Goal: Information Seeking & Learning: Check status

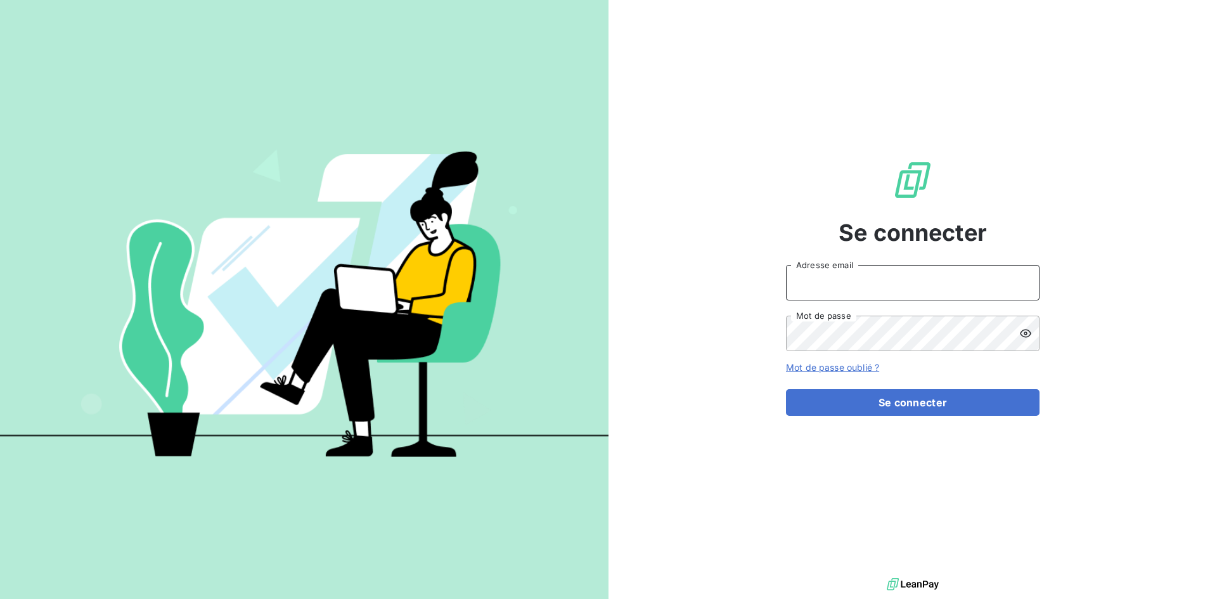
type input "[EMAIL_ADDRESS][DOMAIN_NAME]"
click at [821, 270] on input "[EMAIL_ADDRESS][DOMAIN_NAME]" at bounding box center [913, 283] width 254 height 36
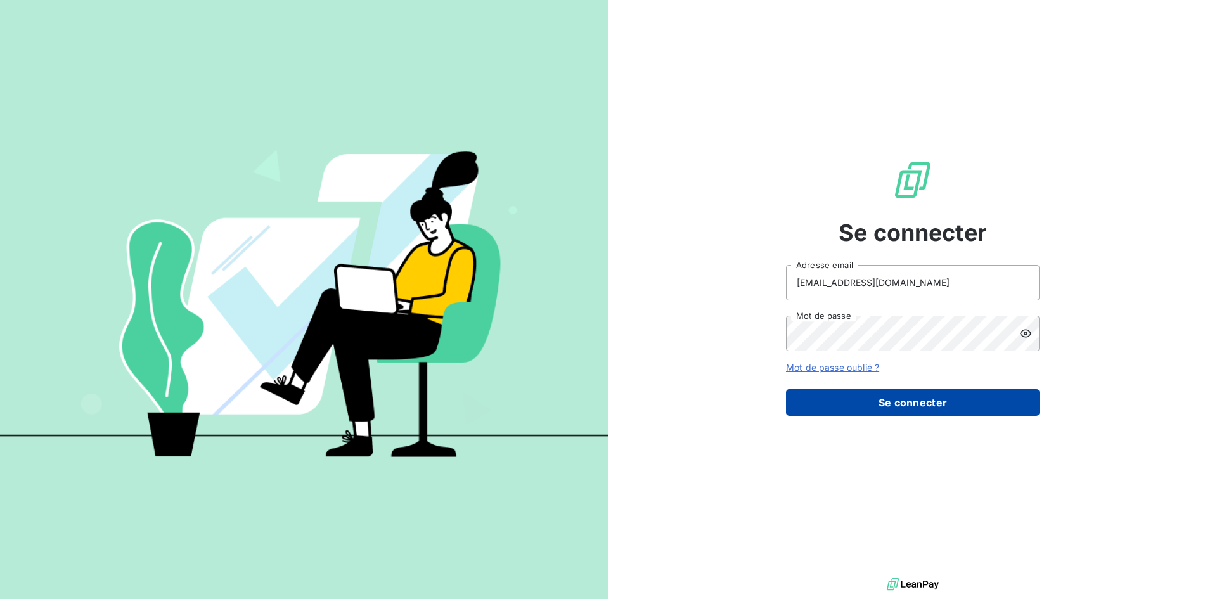
click at [794, 408] on button "Se connecter" at bounding box center [913, 402] width 254 height 27
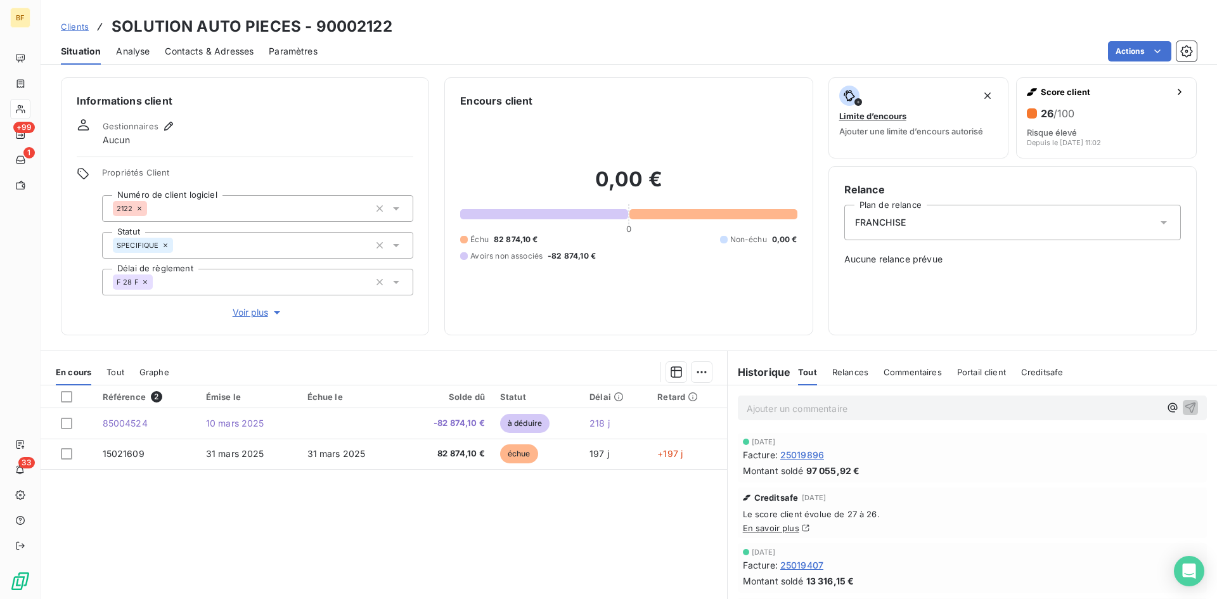
drag, startPoint x: 738, startPoint y: 15, endPoint x: 672, endPoint y: 32, distance: 68.3
click at [739, 16] on div "Clients SOLUTION AUTO PIECES - 90002122 Situation Analyse Contacts & Adresses P…" at bounding box center [629, 32] width 1177 height 65
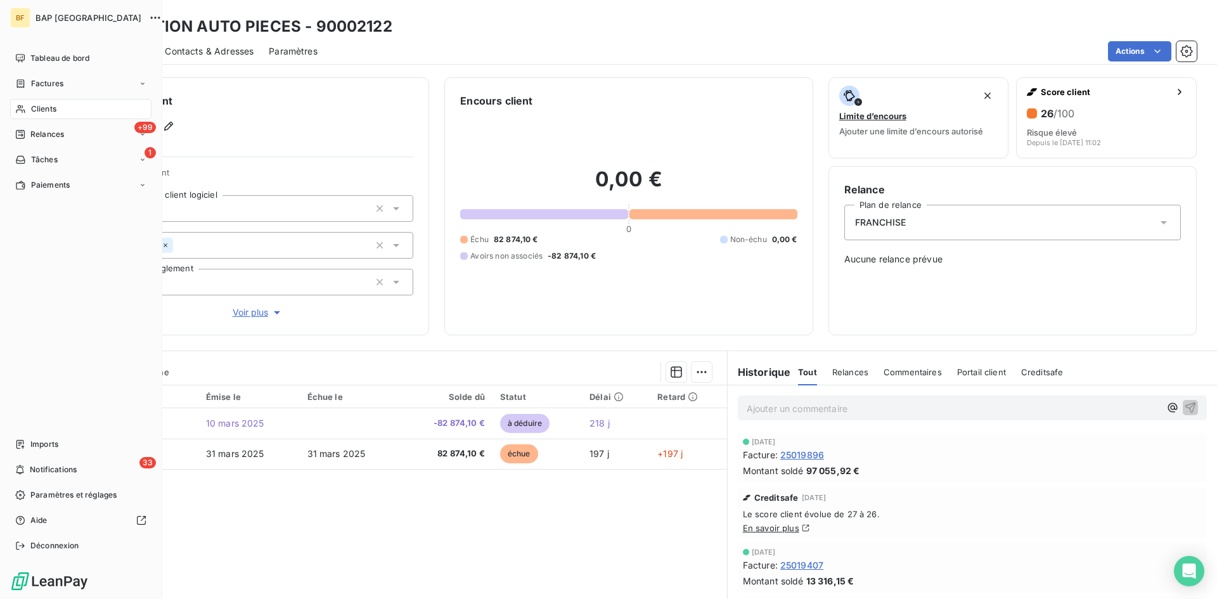
click at [61, 109] on div "Clients" at bounding box center [80, 109] width 141 height 20
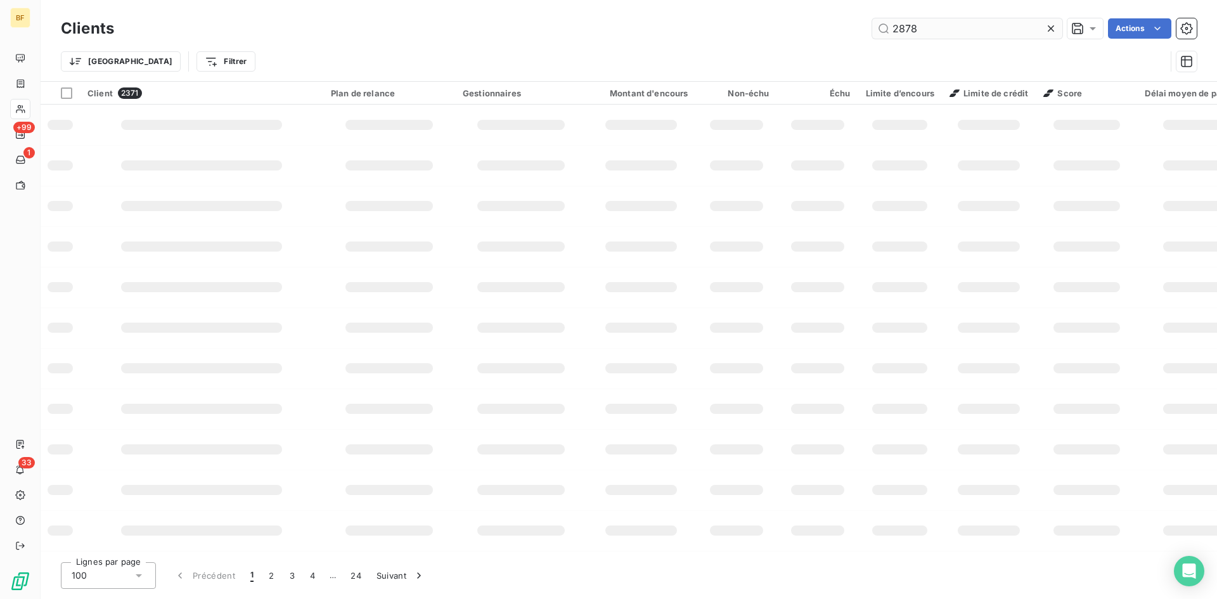
click at [913, 25] on input "2878" at bounding box center [967, 28] width 190 height 20
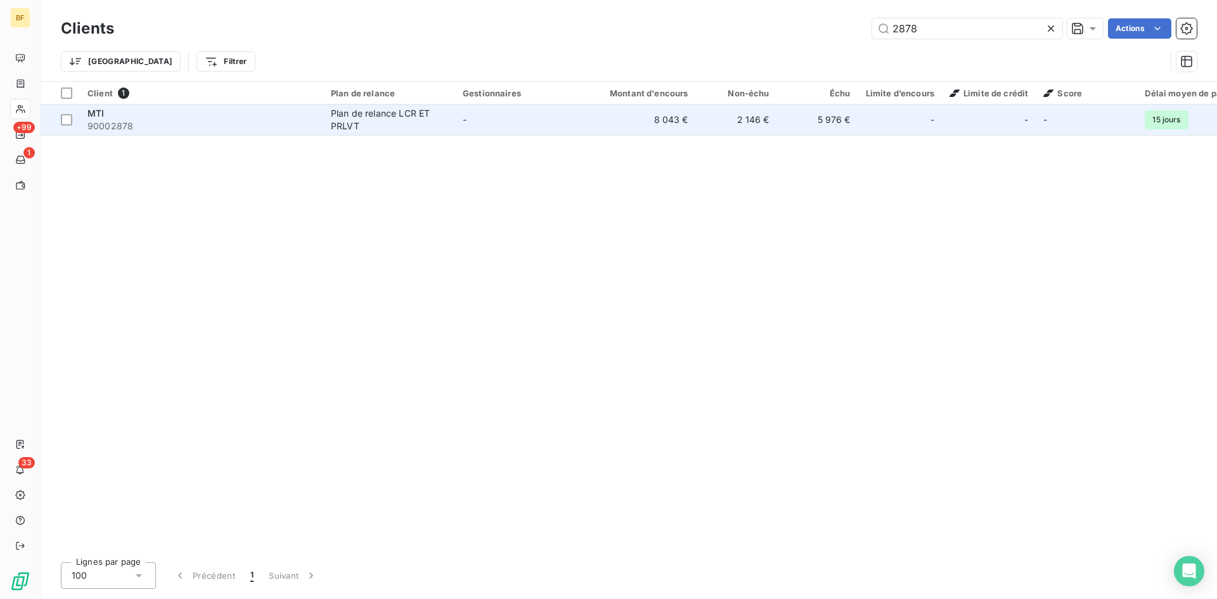
type input "2878"
click at [309, 114] on div "MTI" at bounding box center [201, 113] width 228 height 13
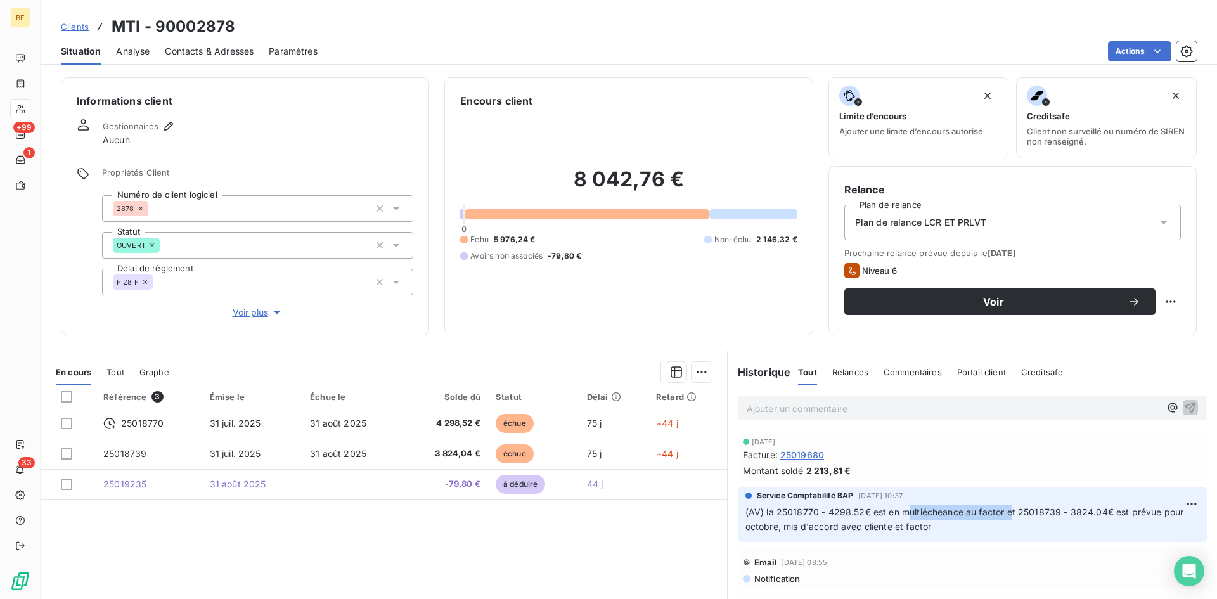
drag, startPoint x: 917, startPoint y: 514, endPoint x: 947, endPoint y: 514, distance: 29.8
click at [1004, 515] on span "(AV) la 25018770 - 4298.52€ est en multiécheance au factor et 25018739 - 3824.0…" at bounding box center [966, 519] width 441 height 25
click at [731, 507] on div "Service Comptabilité BAP [DATE] 10:37 (AV) la 25018770 - 4298.52€ est en multié…" at bounding box center [972, 515] width 489 height 60
drag, startPoint x: 738, startPoint y: 509, endPoint x: 971, endPoint y: 509, distance: 232.7
click at [971, 509] on div "Service Comptabilité BAP [DATE] 10:37 (AV) la 25018770 - 4298.52€ est en multié…" at bounding box center [972, 515] width 469 height 55
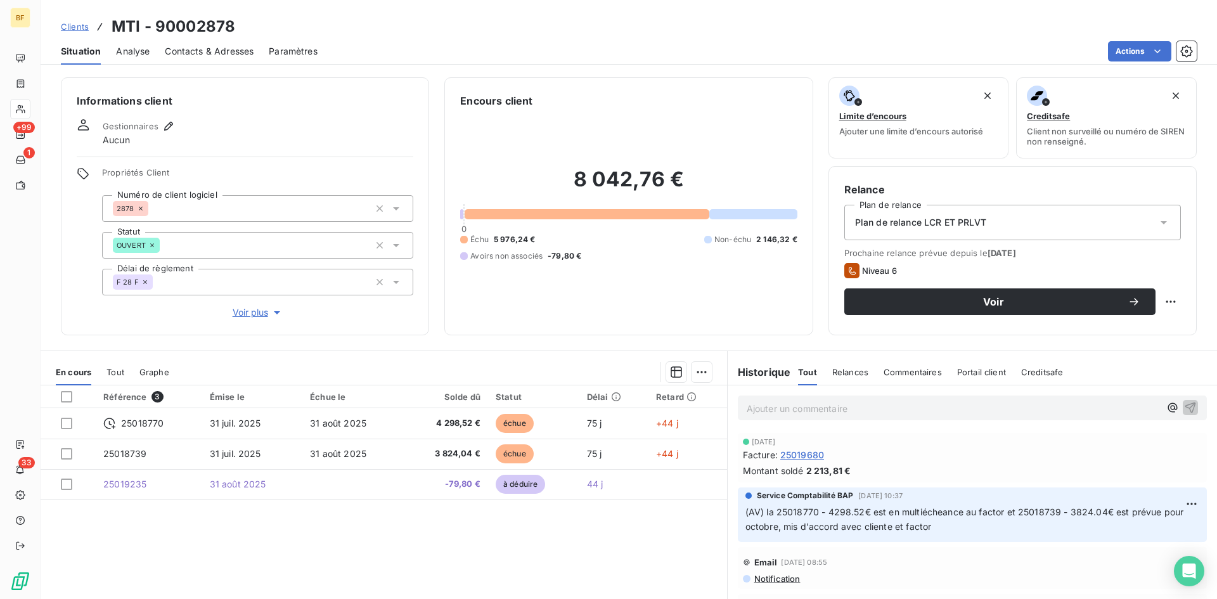
click at [861, 417] on div "Ajouter un commentaire ﻿" at bounding box center [972, 408] width 469 height 25
click at [848, 405] on p "Ajouter un commentaire ﻿" at bounding box center [953, 409] width 413 height 16
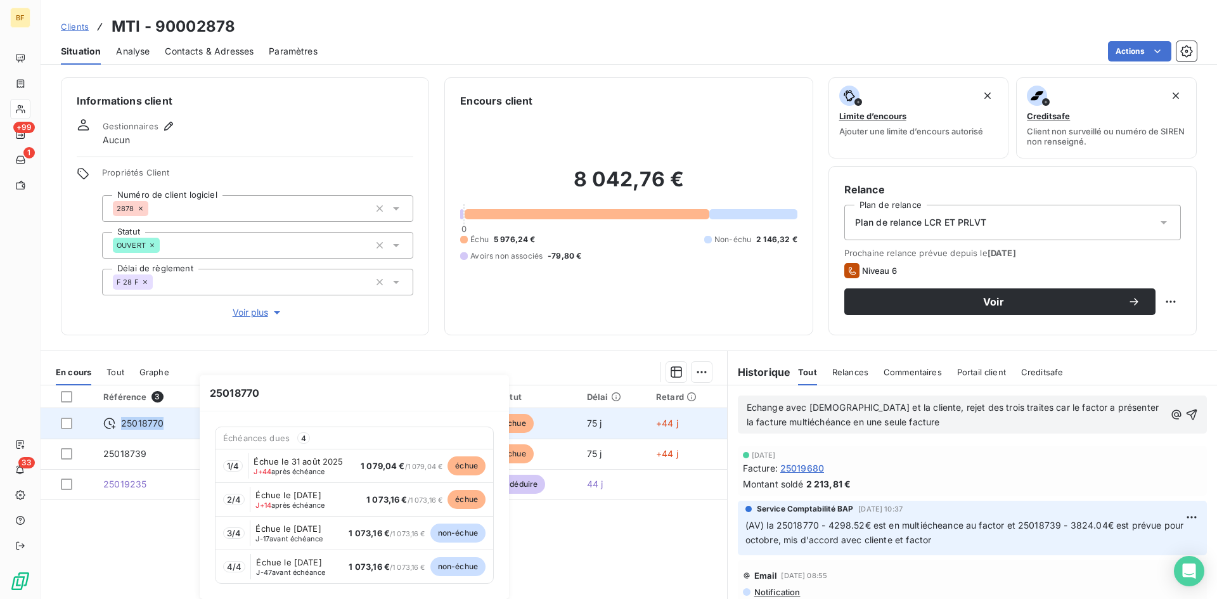
drag, startPoint x: 99, startPoint y: 423, endPoint x: 203, endPoint y: 425, distance: 104.0
click at [194, 424] on td "25018770" at bounding box center [149, 423] width 107 height 30
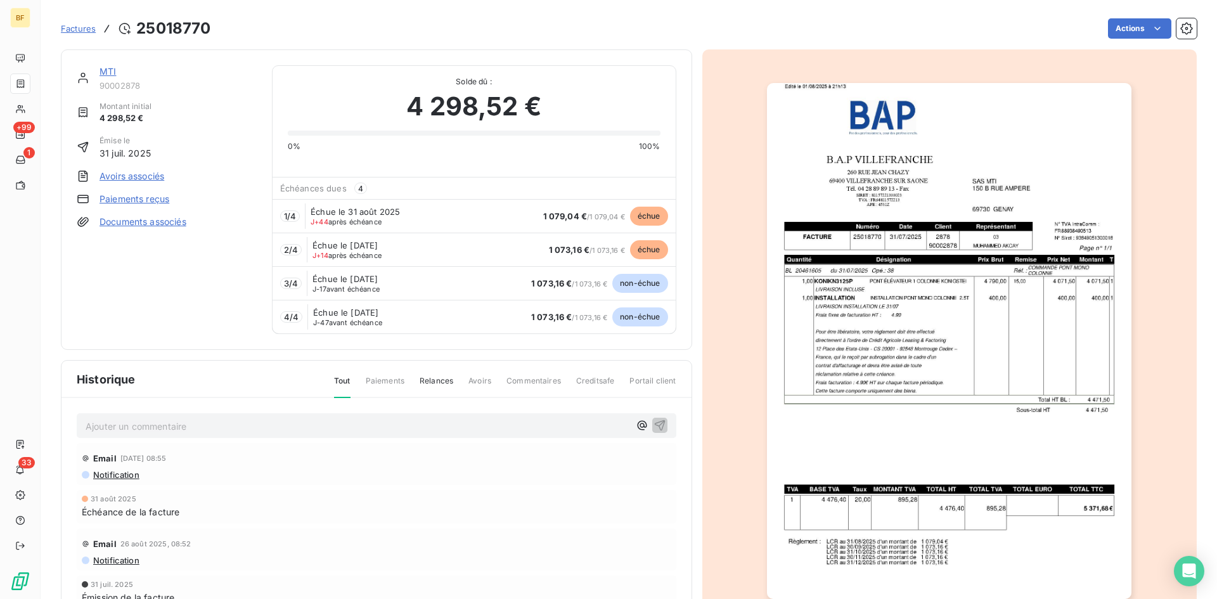
click at [103, 71] on link "MTI" at bounding box center [108, 71] width 16 height 11
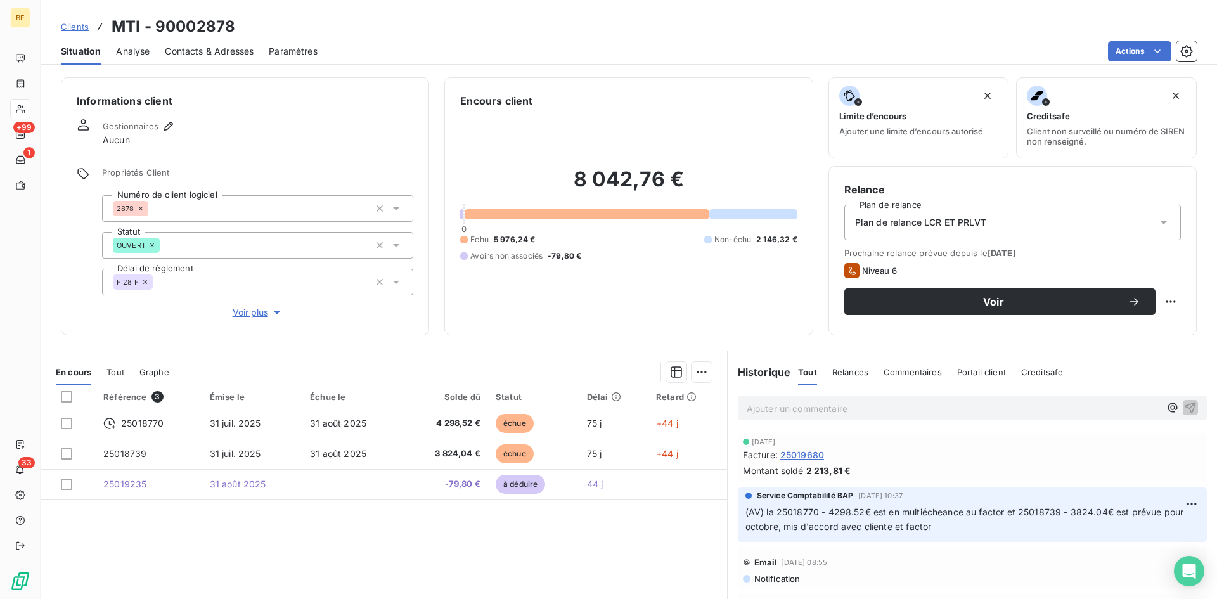
click at [779, 402] on p "Ajouter un commentaire ﻿" at bounding box center [953, 409] width 413 height 16
drag, startPoint x: 812, startPoint y: 506, endPoint x: 950, endPoint y: 507, distance: 138.2
click at [950, 507] on span "(AV) la 25018770 - 4298.52€ est en multiécheance au factor et 25018739 - 3824.0…" at bounding box center [966, 519] width 441 height 25
click at [943, 529] on p "(AV) la 25018770 - 4298.52€ est en multiécheance au factor et 25018739 - 3824.0…" at bounding box center [973, 519] width 454 height 29
click at [865, 418] on div "Ajouter un commentaire ﻿" at bounding box center [972, 408] width 469 height 25
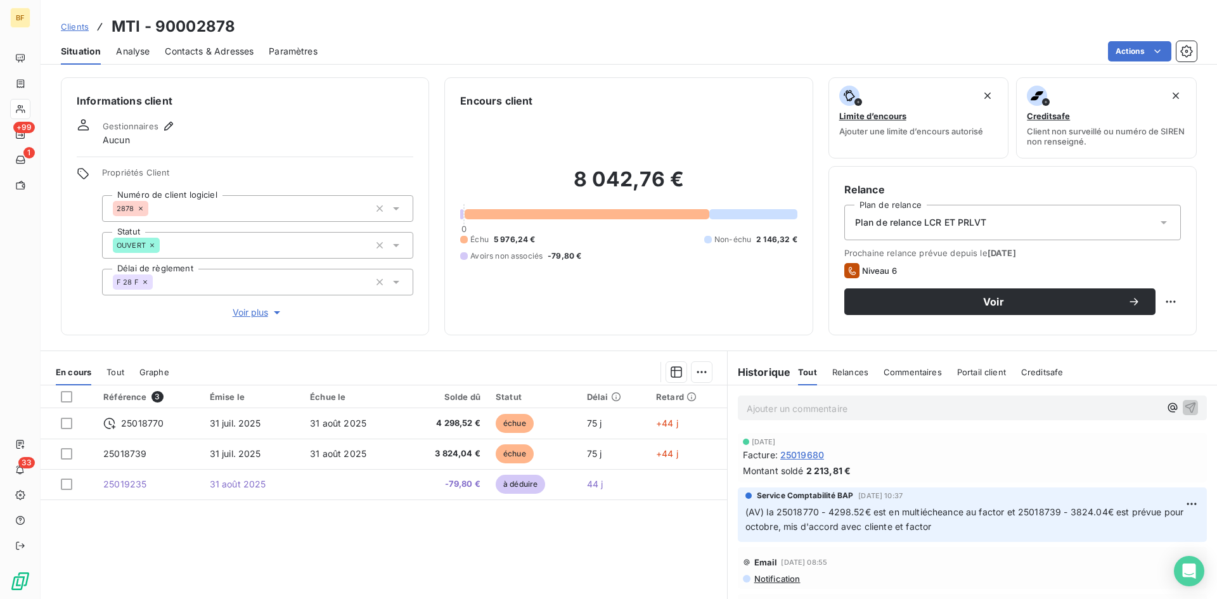
click at [860, 407] on p "Ajouter un commentaire ﻿" at bounding box center [953, 409] width 413 height 16
click at [909, 411] on p "Echange téléphonique avec la cliente" at bounding box center [953, 408] width 413 height 15
click at [988, 406] on p "Echange téléphonique avec la cliente et [PERSON_NAME]," at bounding box center [953, 408] width 413 height 15
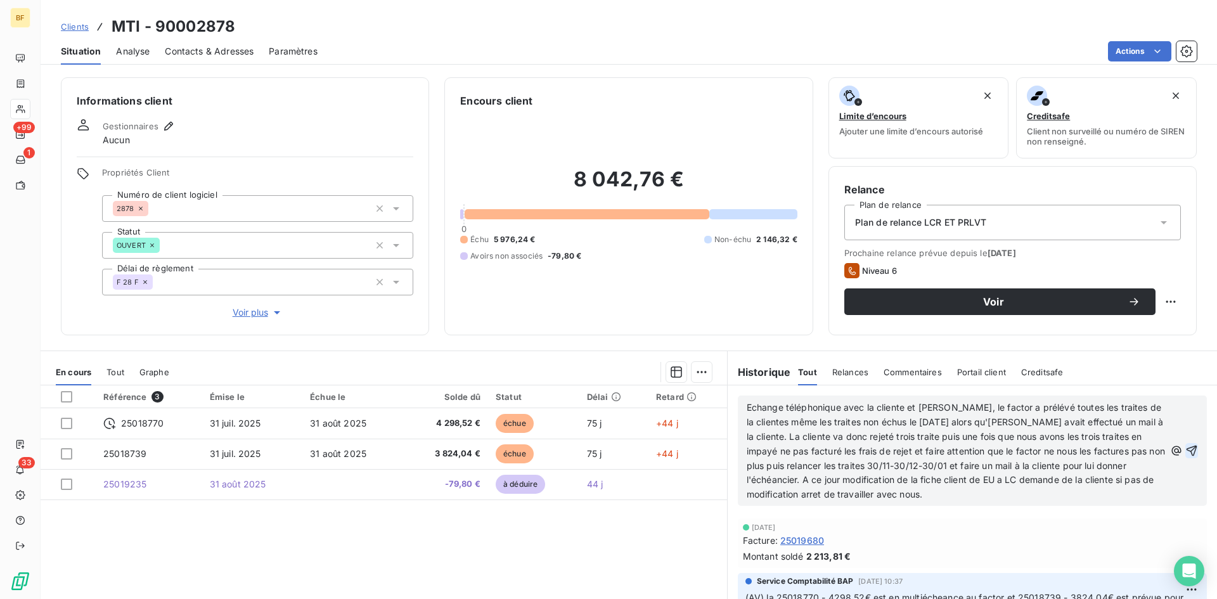
click at [1187, 451] on icon "button" at bounding box center [1192, 451] width 11 height 11
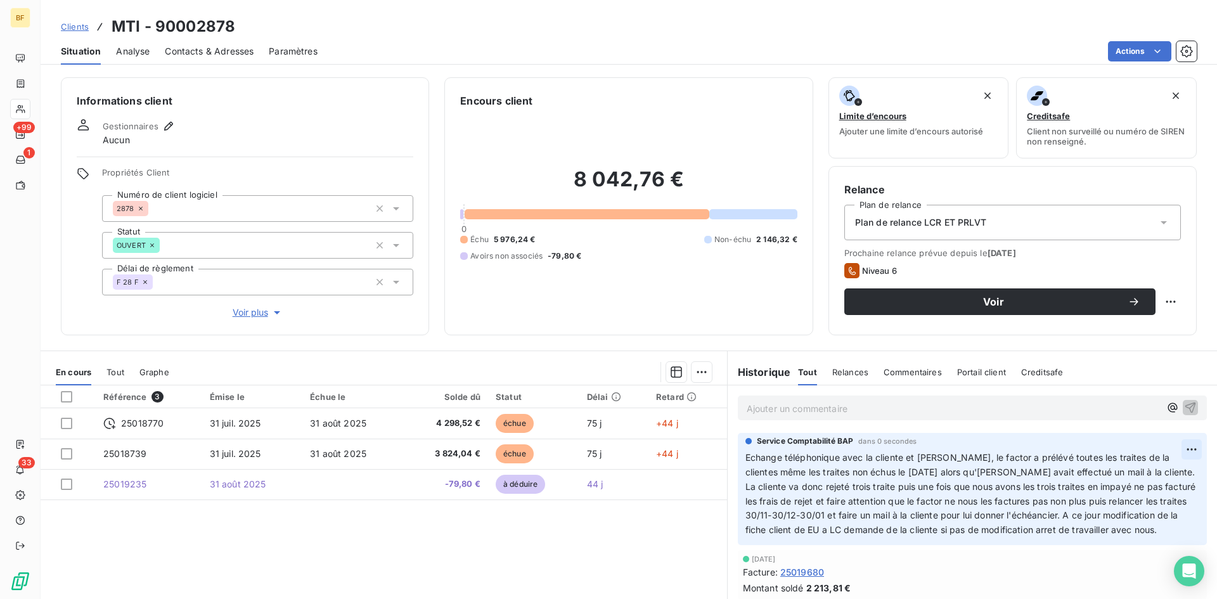
click at [1172, 447] on html "BF +99 1 33 Clients MTI - 90002878 Situation Analyse Contacts & Adresses Paramè…" at bounding box center [608, 299] width 1217 height 599
drag, startPoint x: 1118, startPoint y: 474, endPoint x: 939, endPoint y: 458, distance: 179.5
click at [1117, 474] on div "Editer" at bounding box center [1142, 477] width 71 height 20
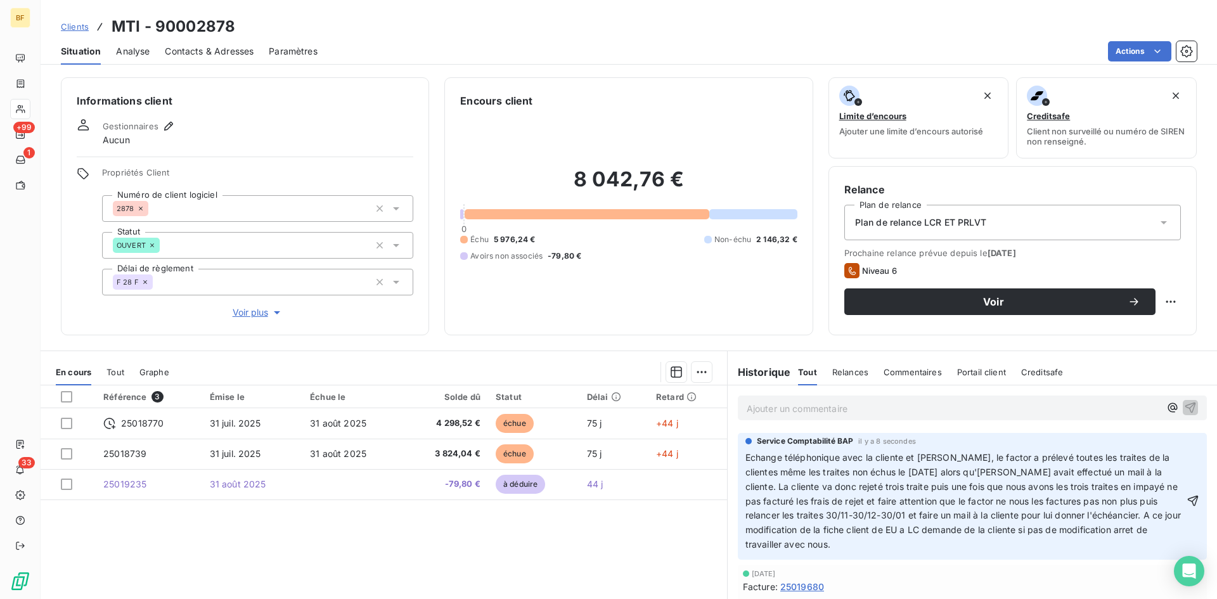
click at [832, 452] on span "Echange téléphonique avec la cliente et [PERSON_NAME], le factor a prélevé tout…" at bounding box center [965, 501] width 438 height 98
click at [817, 493] on p "Echange téléphonique avec la cliente et [PERSON_NAME], le factor a prélevé tout…" at bounding box center [965, 501] width 439 height 101
click at [738, 456] on div "Service Comptabilité BAP il y a 8 secondes Echange téléphonique avec la cliente…" at bounding box center [972, 496] width 469 height 127
click at [746, 456] on span "Echange téléphonique avec la cliente et [PERSON_NAME], le factor a prélevé tout…" at bounding box center [965, 501] width 438 height 98
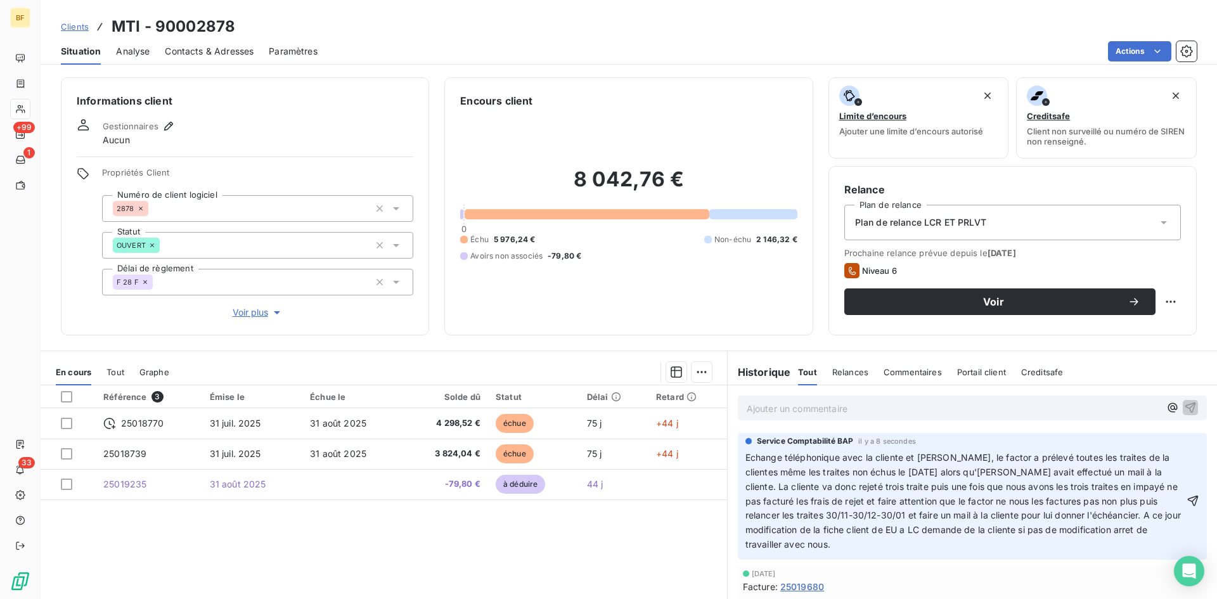
click at [746, 457] on span "Echange téléphonique avec la cliente et [PERSON_NAME], le factor a prélevé tout…" at bounding box center [965, 501] width 438 height 98
click at [1187, 499] on icon "button" at bounding box center [1193, 501] width 13 height 13
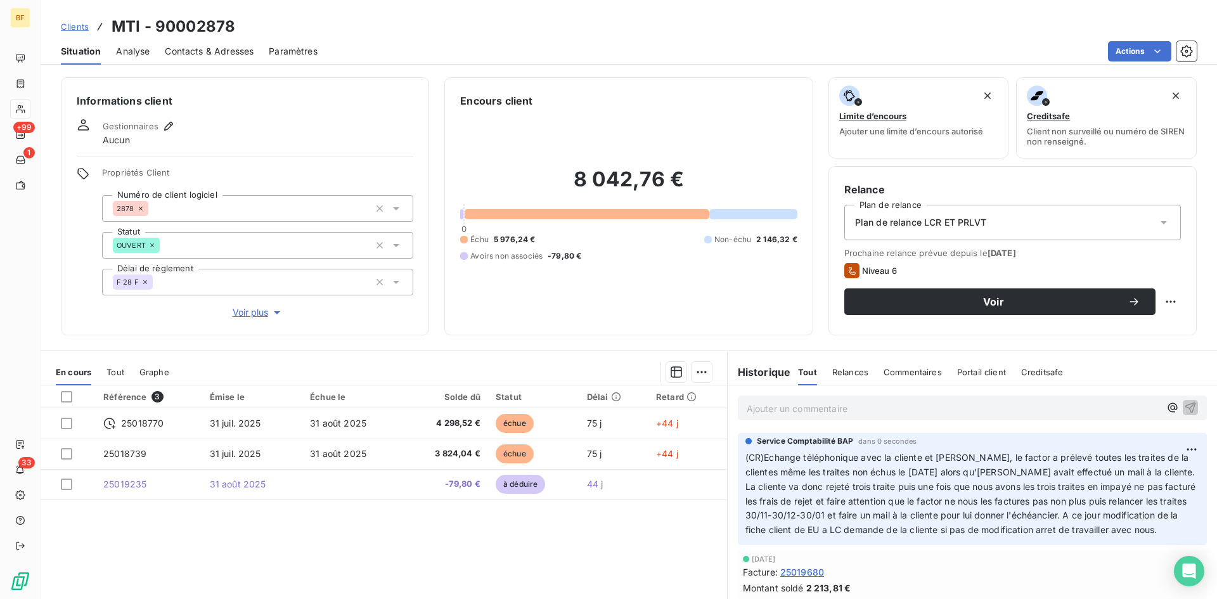
click at [619, 287] on div "8 042,76 € 0 Échu 5 976,24 € Non-échu 2 146,32 € Avoirs non associés -79,80 €" at bounding box center [628, 213] width 337 height 211
click at [1109, 474] on span "(CR)Echange téléphonique avec la cliente et [PERSON_NAME], le factor a prélevé …" at bounding box center [972, 493] width 453 height 83
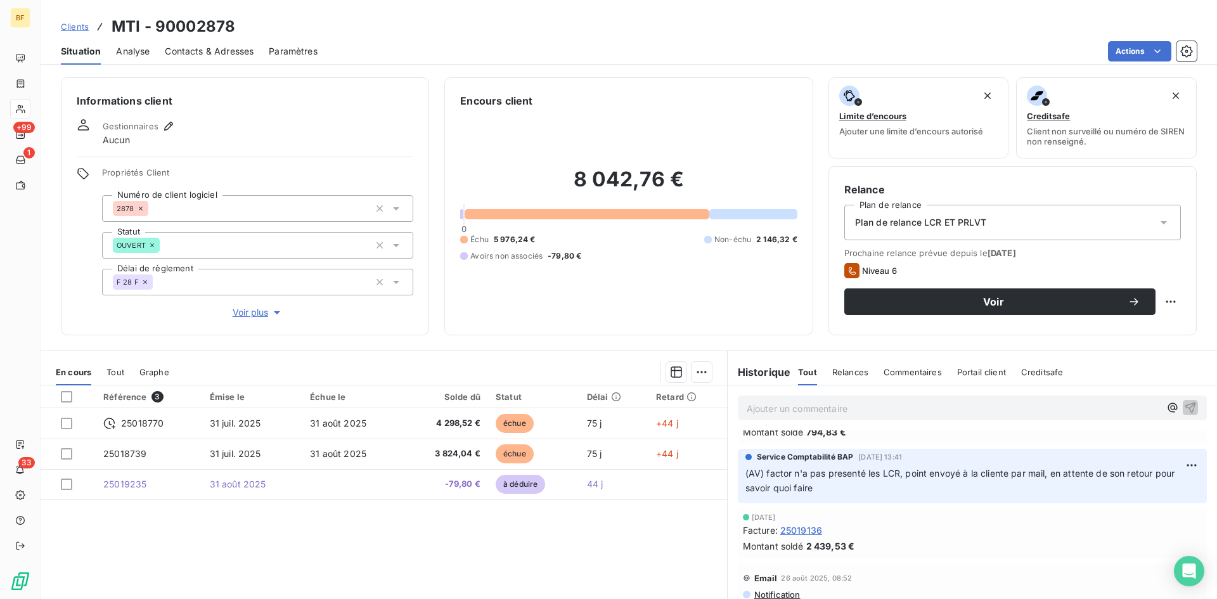
scroll to position [254, 0]
